Goal: Transaction & Acquisition: Purchase product/service

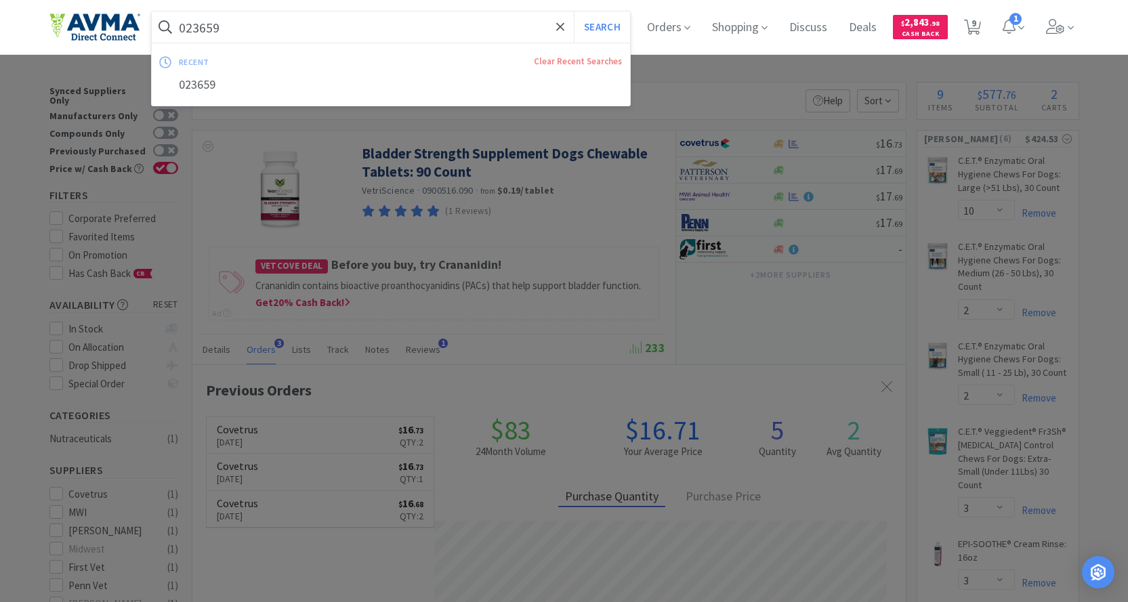
select select "10"
select select "2"
select select "3"
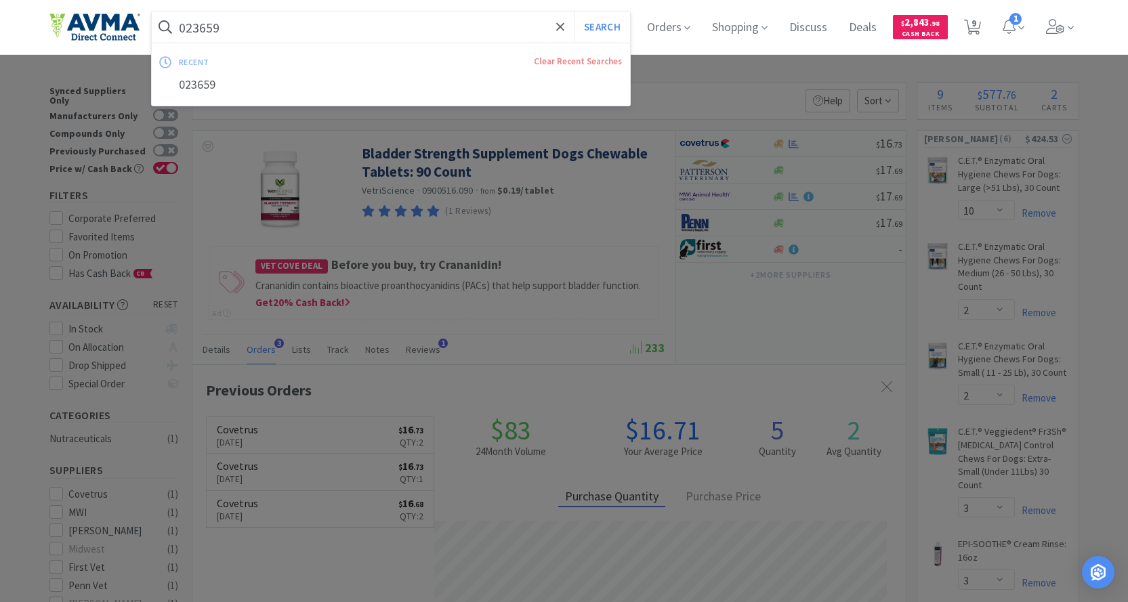
select select "1"
select select "2"
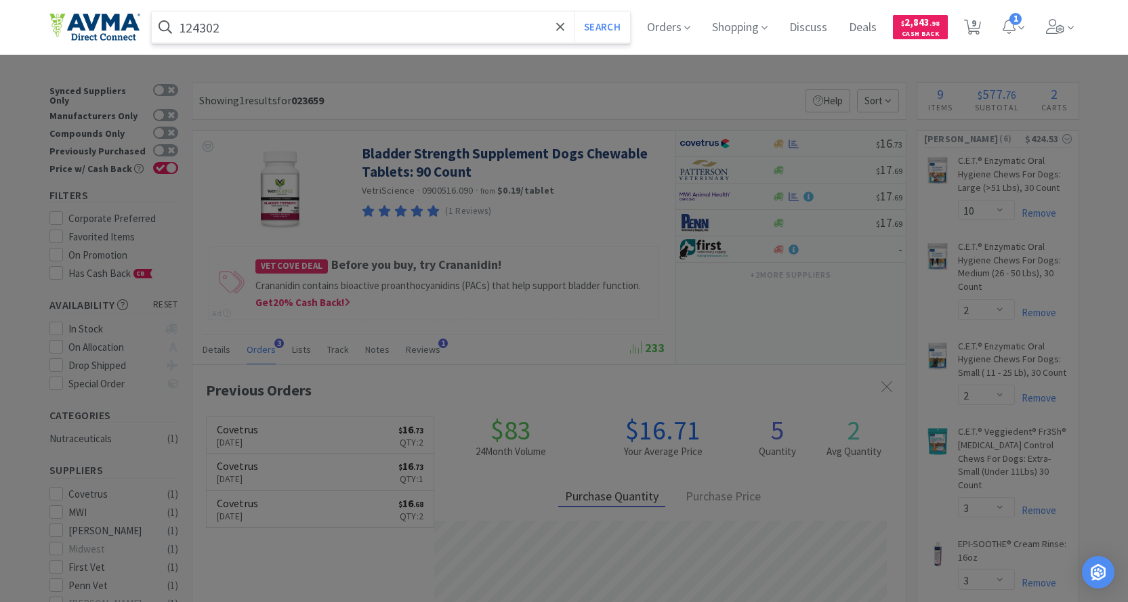
type input "124302"
click at [574, 12] on button "Search" at bounding box center [602, 27] width 56 height 31
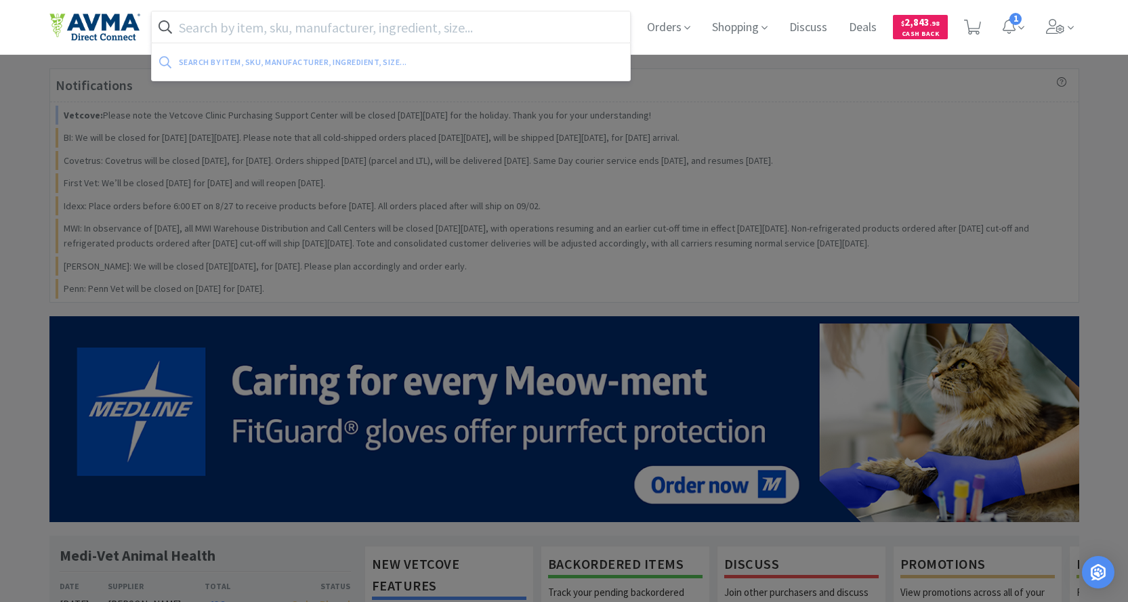
click at [276, 20] on input "text" at bounding box center [391, 27] width 479 height 31
paste input "VED1081"
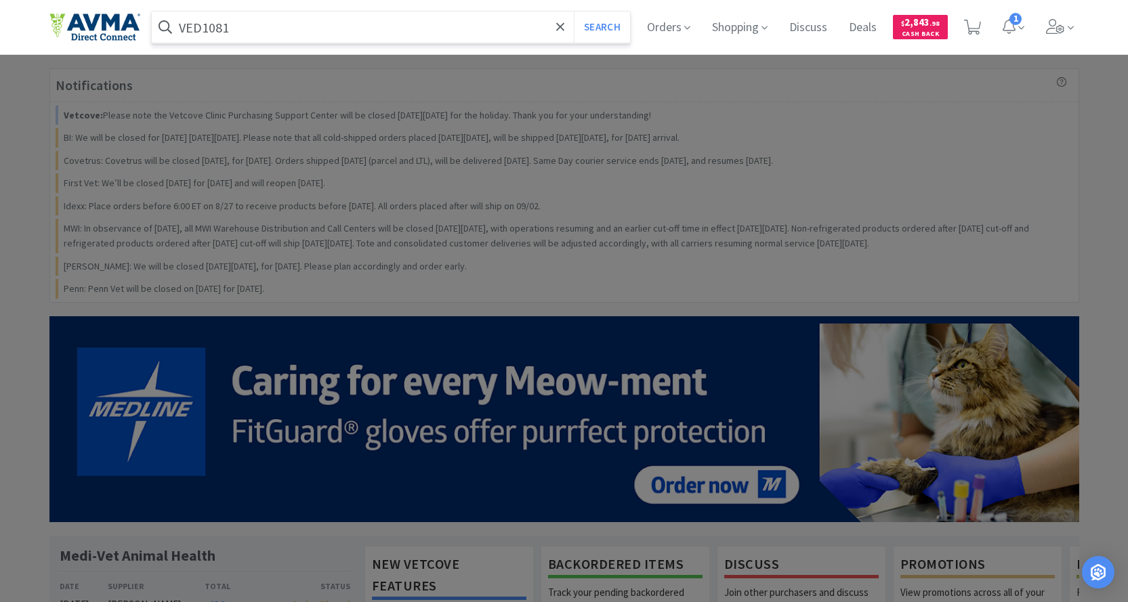
type input "VED1081"
click at [574, 12] on button "Search" at bounding box center [602, 27] width 56 height 31
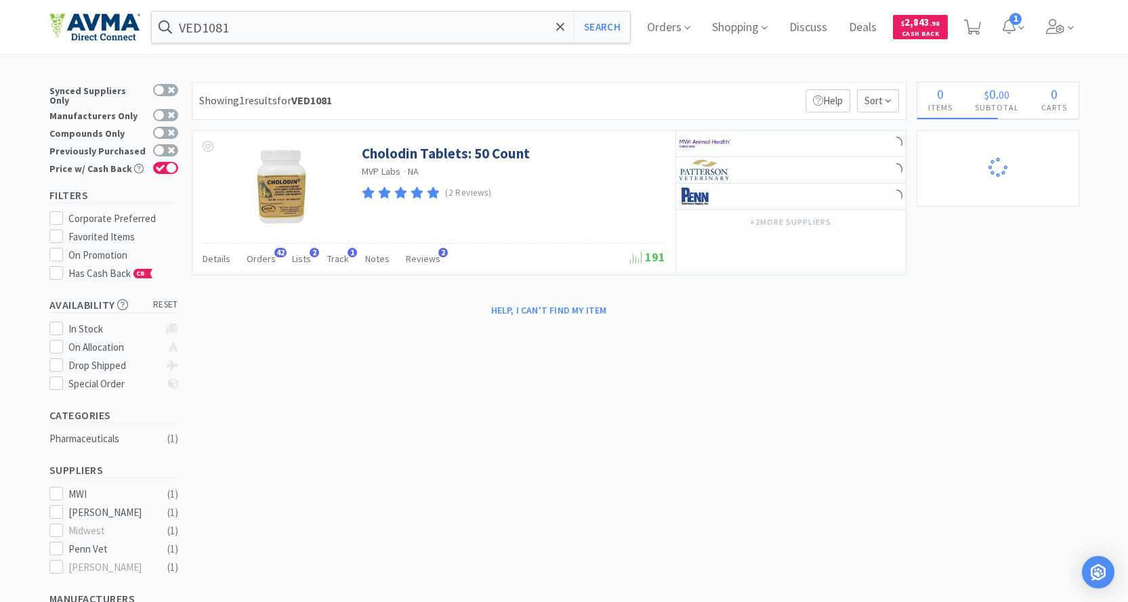
select select "1"
select select "2"
